Goal: Task Accomplishment & Management: Manage account settings

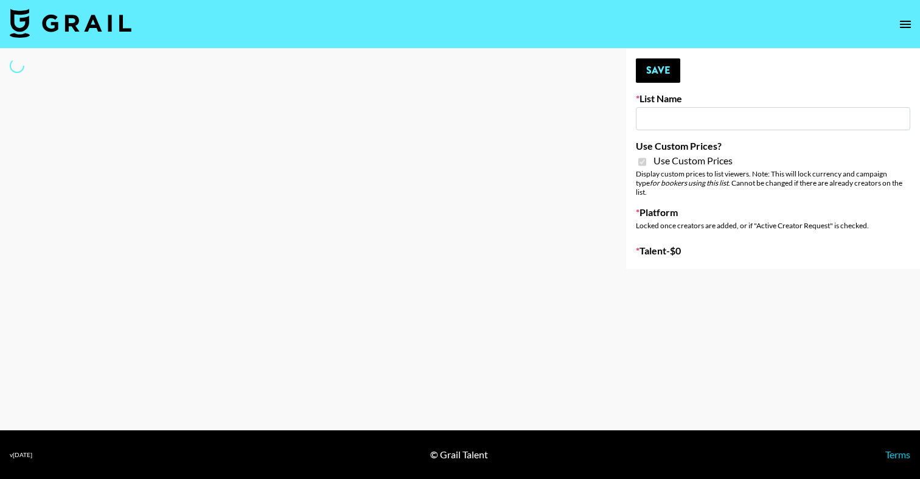
select select "Brand"
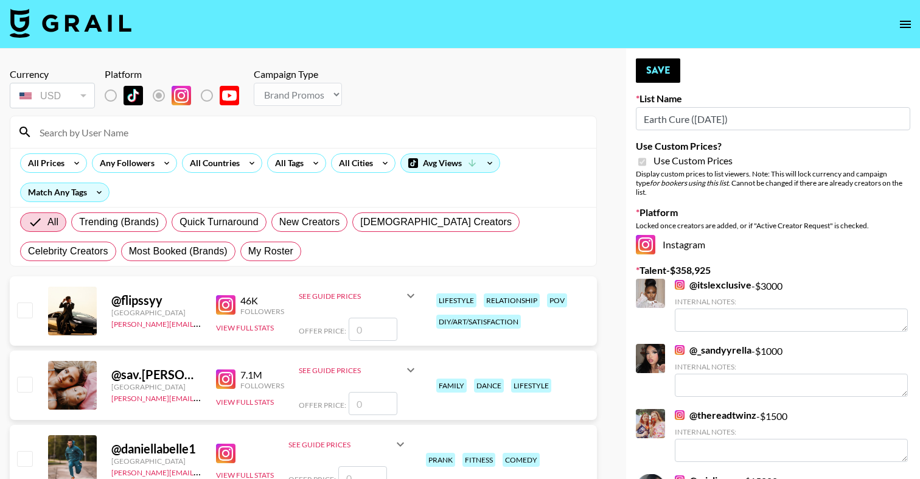
type input "Earth Cure ([DATE])"
checkbox input "true"
click at [228, 136] on input at bounding box center [310, 131] width 557 height 19
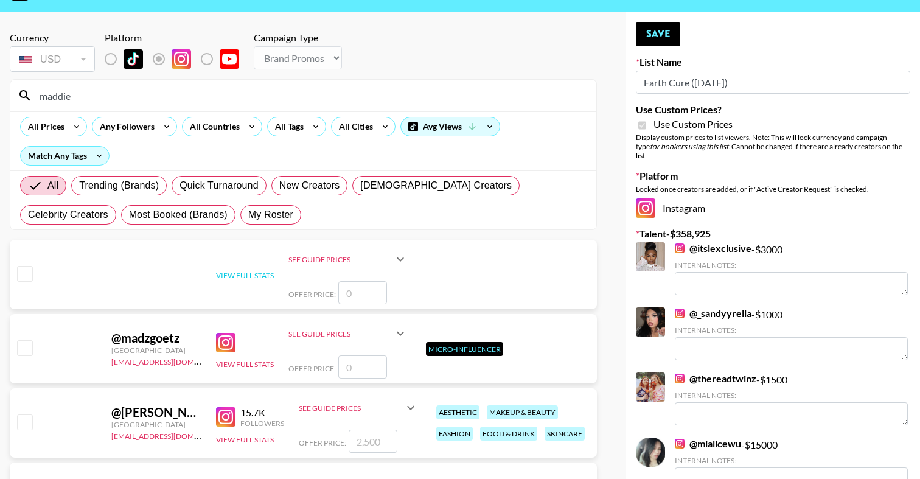
scroll to position [155, 0]
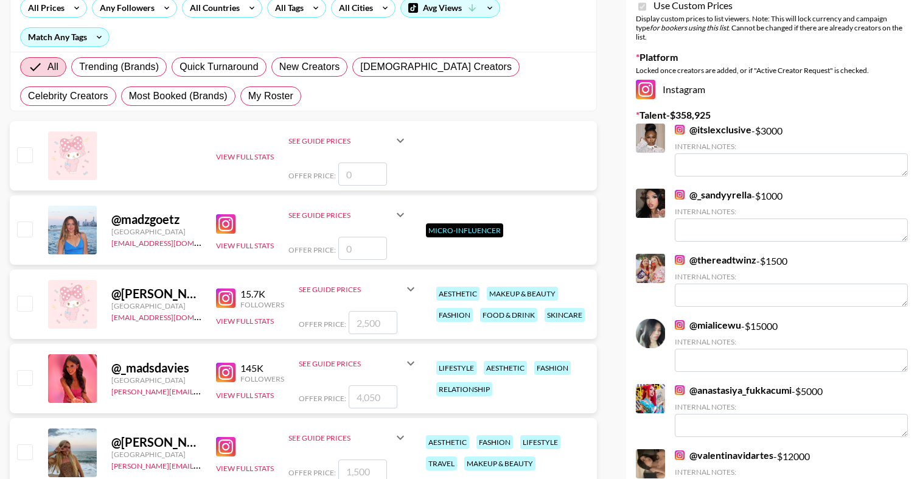
type input "maddie"
click at [25, 299] on input "checkbox" at bounding box center [24, 303] width 15 height 15
checkbox input "true"
type input "2500"
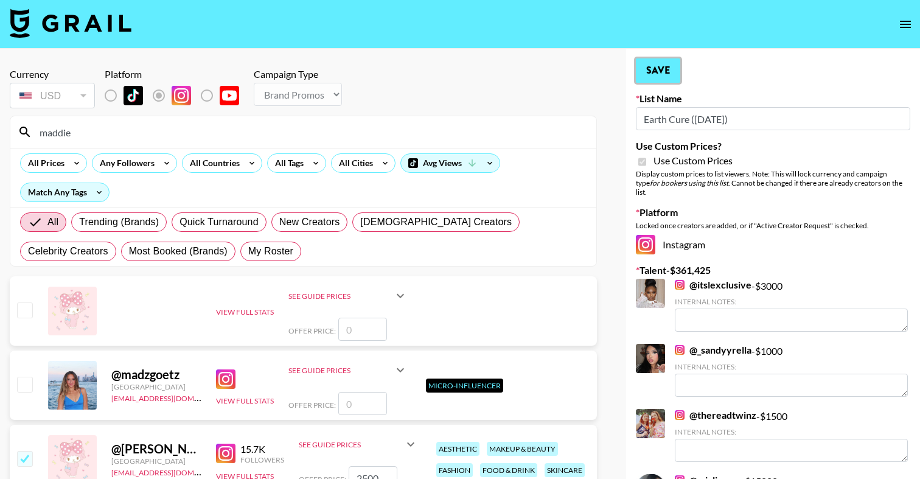
click at [663, 68] on button "Save" at bounding box center [658, 70] width 44 height 24
